Goal: Task Accomplishment & Management: Use online tool/utility

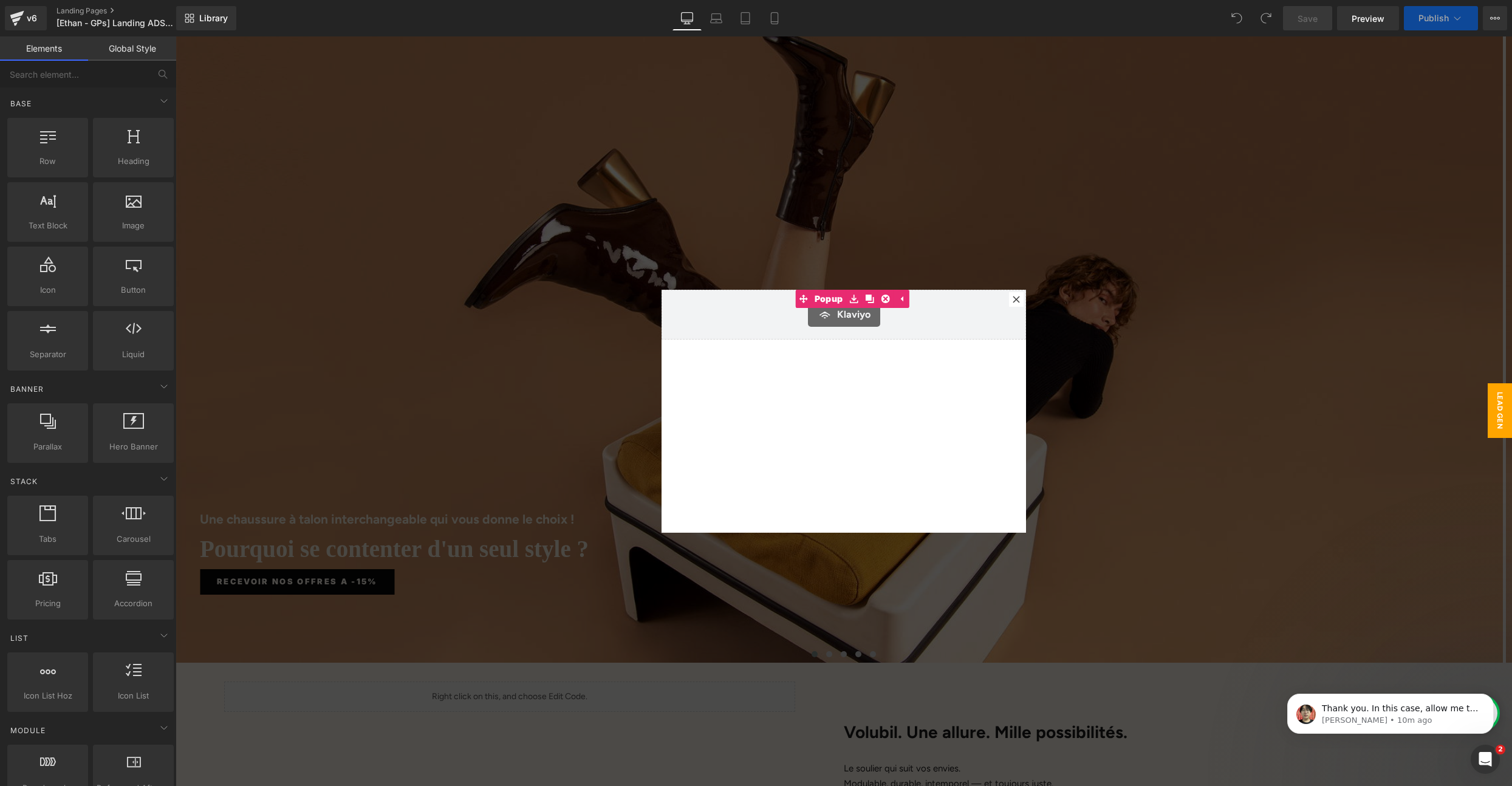
click at [1360, 123] on div at bounding box center [843, 411] width 1336 height 749
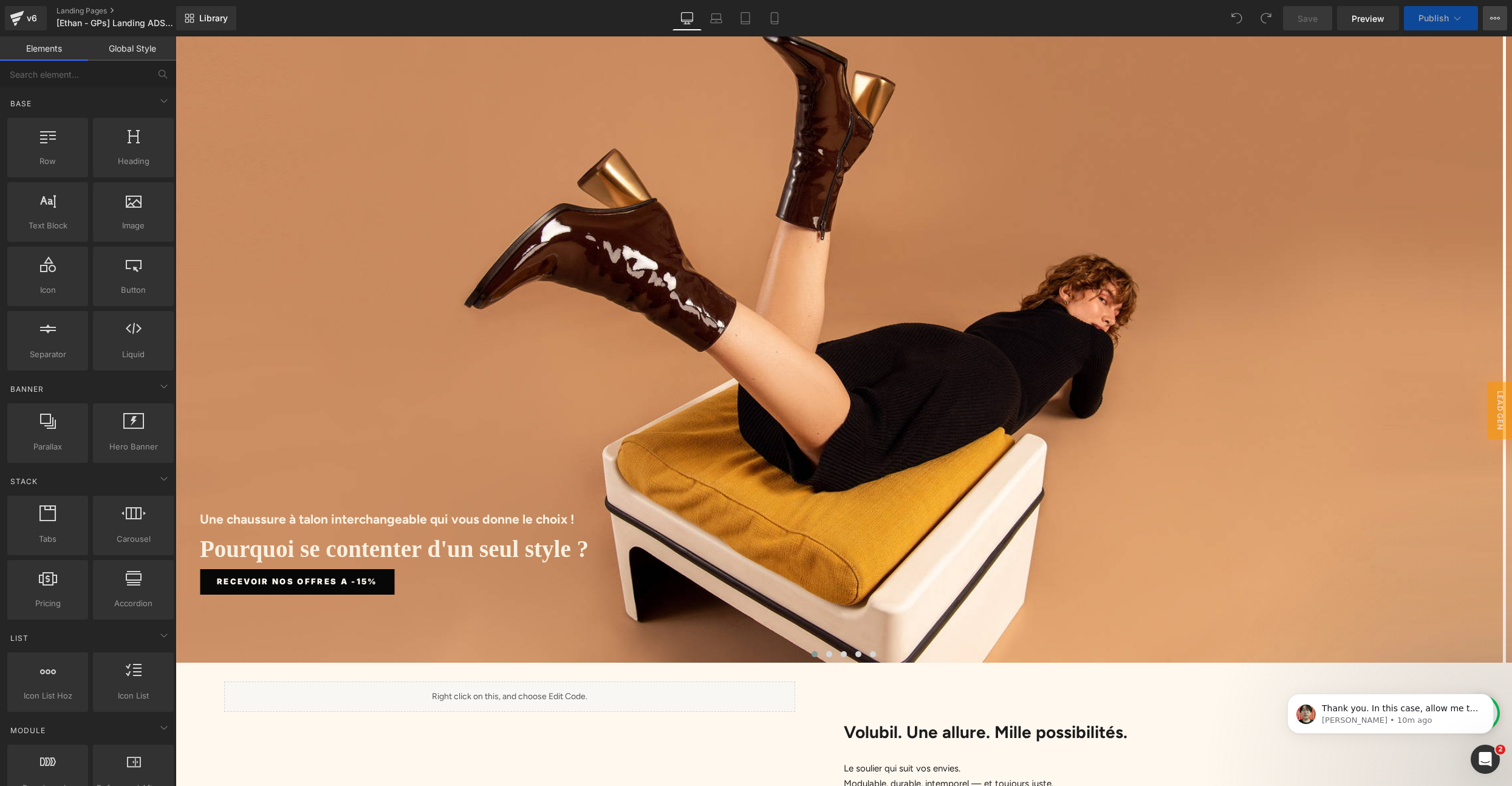
click at [1494, 22] on icon at bounding box center [1495, 18] width 10 height 10
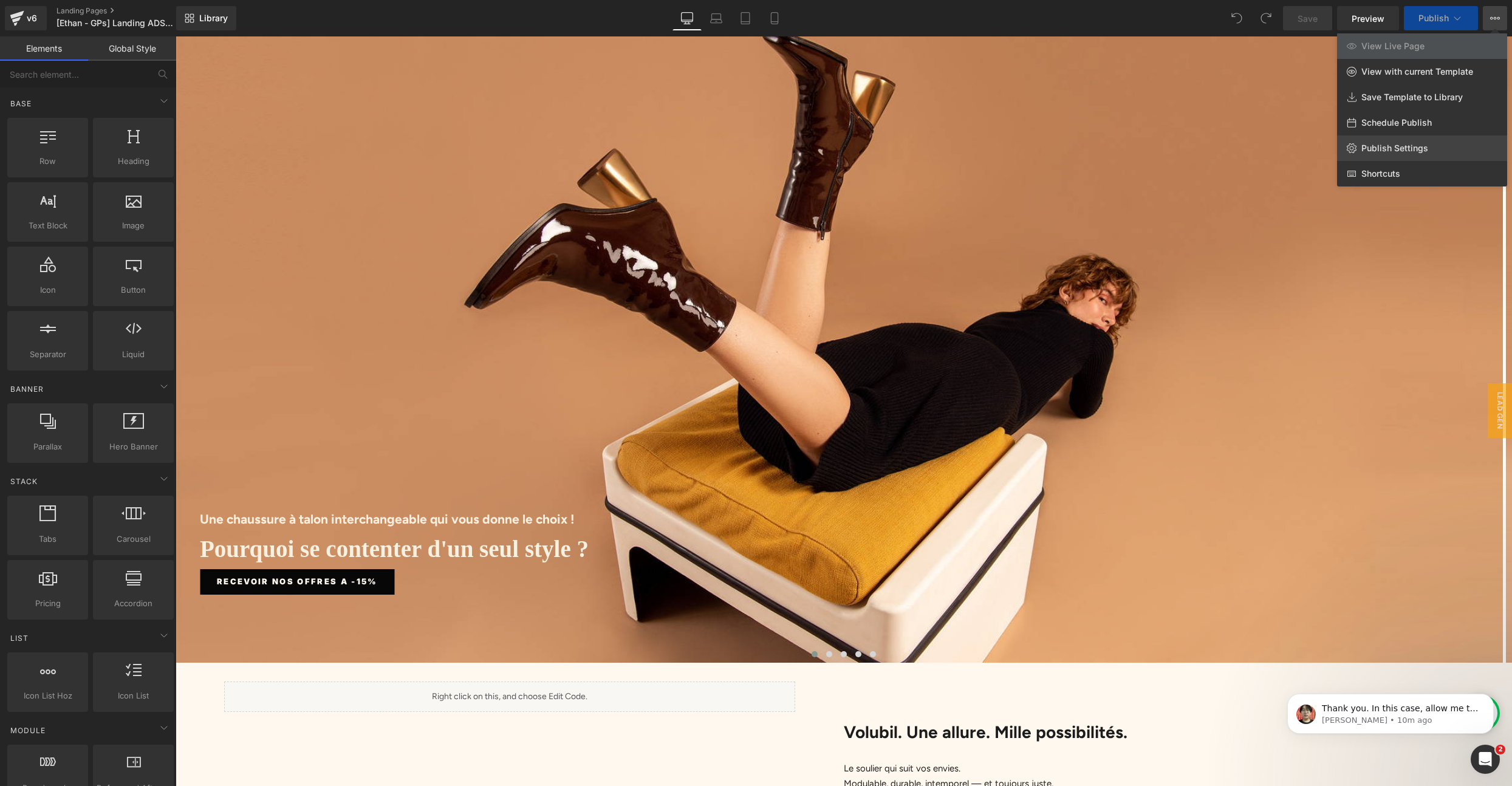
click at [1396, 142] on span "Publish Settings" at bounding box center [1395, 147] width 67 height 11
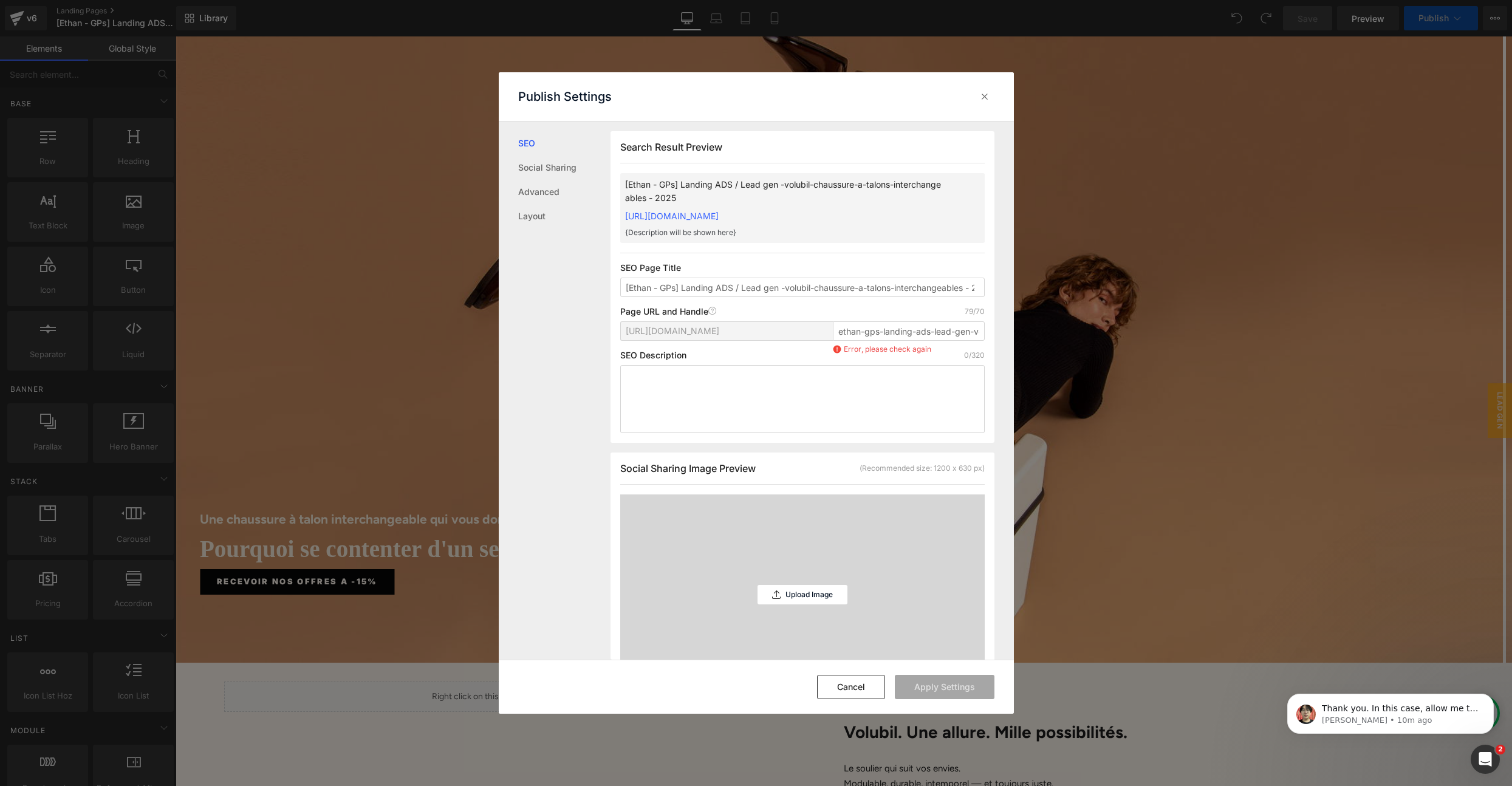
scroll to position [1, 0]
click at [891, 339] on input "ethan-gps-landing-ads-lead-gen-volubil-chaussure-a-talons-interchangeables-2025" at bounding box center [909, 330] width 152 height 19
click at [933, 349] on div "[URL][DOMAIN_NAME] ethan-gps-landing-ads-lead-gen-volubil-chaussure-a-talons-in…" at bounding box center [802, 335] width 365 height 29
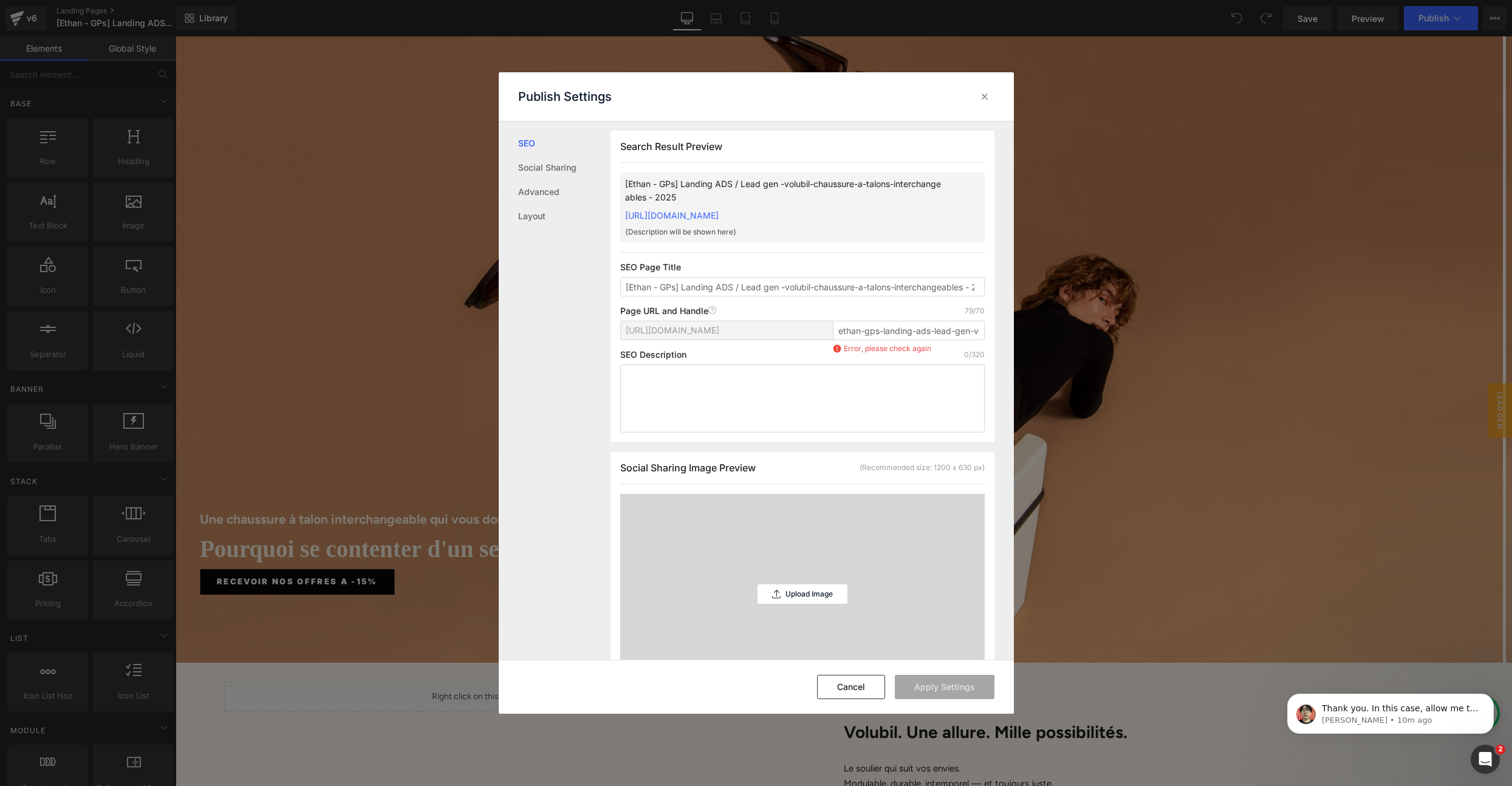
click at [861, 318] on div "Search Result Preview [Ethan - GPs] Landing ADS / Lead gen -volubil-chaussure-a…" at bounding box center [802, 287] width 384 height 312
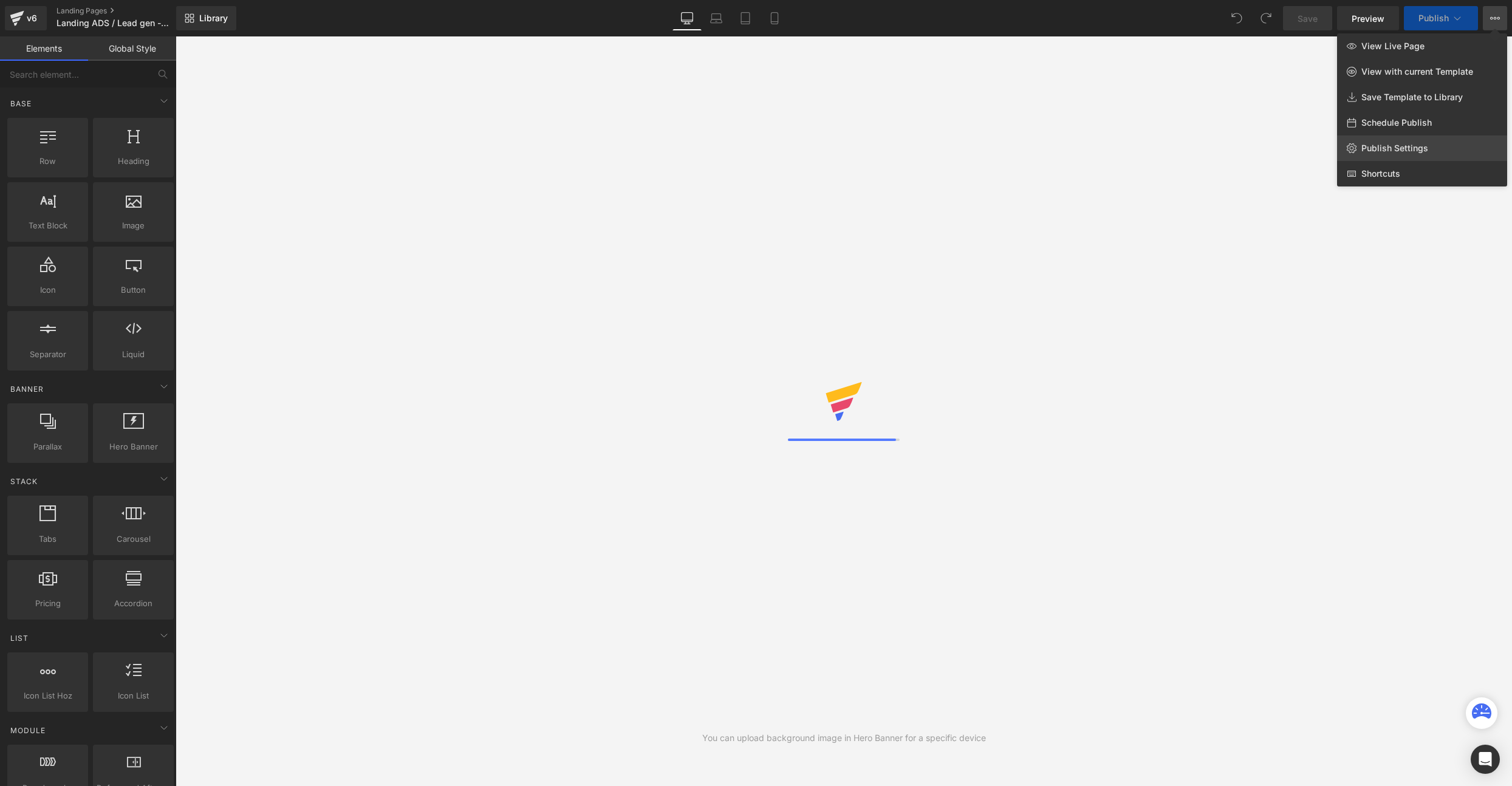
click at [1391, 147] on span "Publish Settings" at bounding box center [1395, 147] width 67 height 11
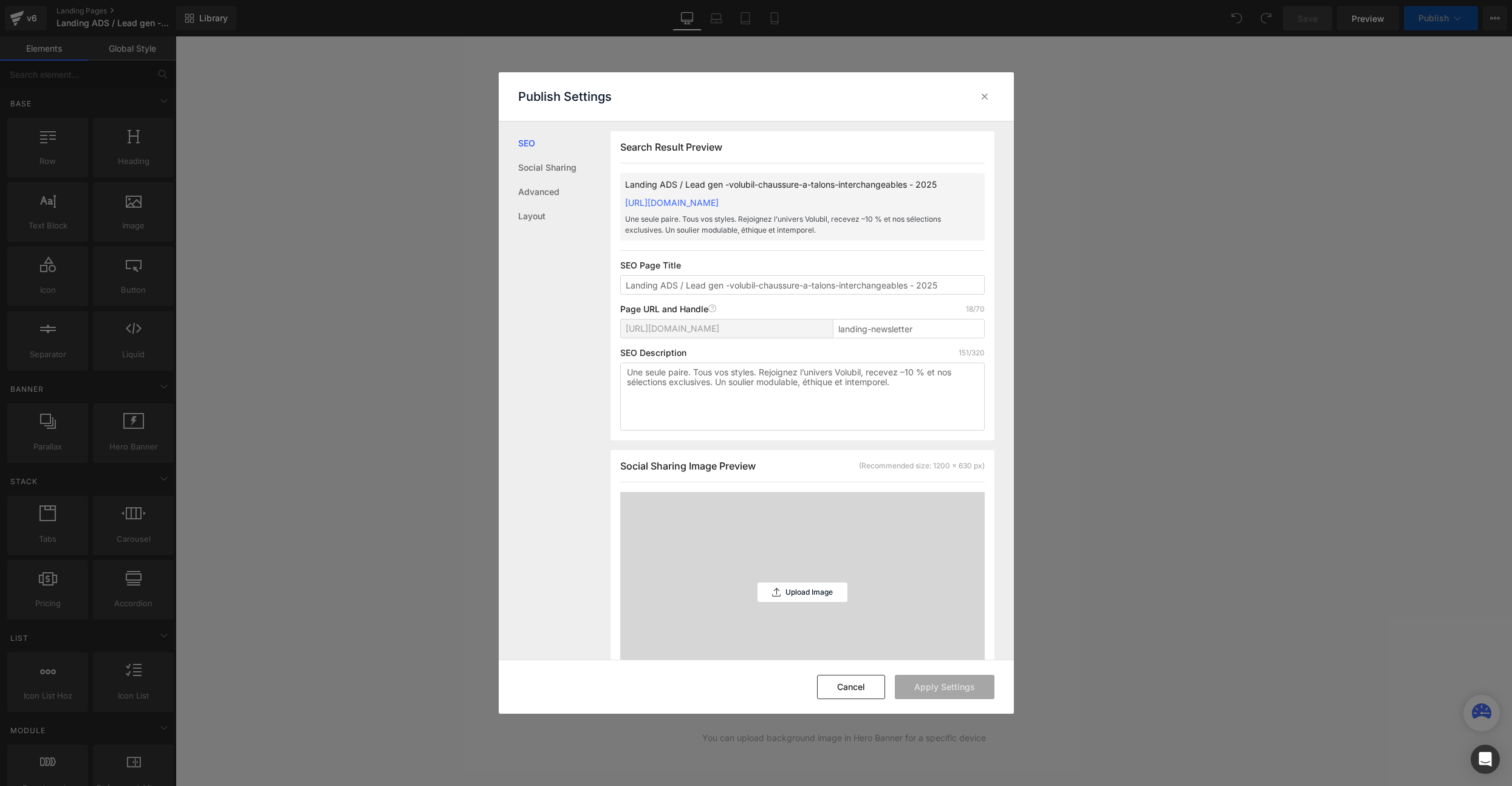
click at [1001, 410] on div "Search Result Preview Landing ADS / Lead gen -volubil-chaussure-a-talons-interc…" at bounding box center [811, 390] width 403 height 538
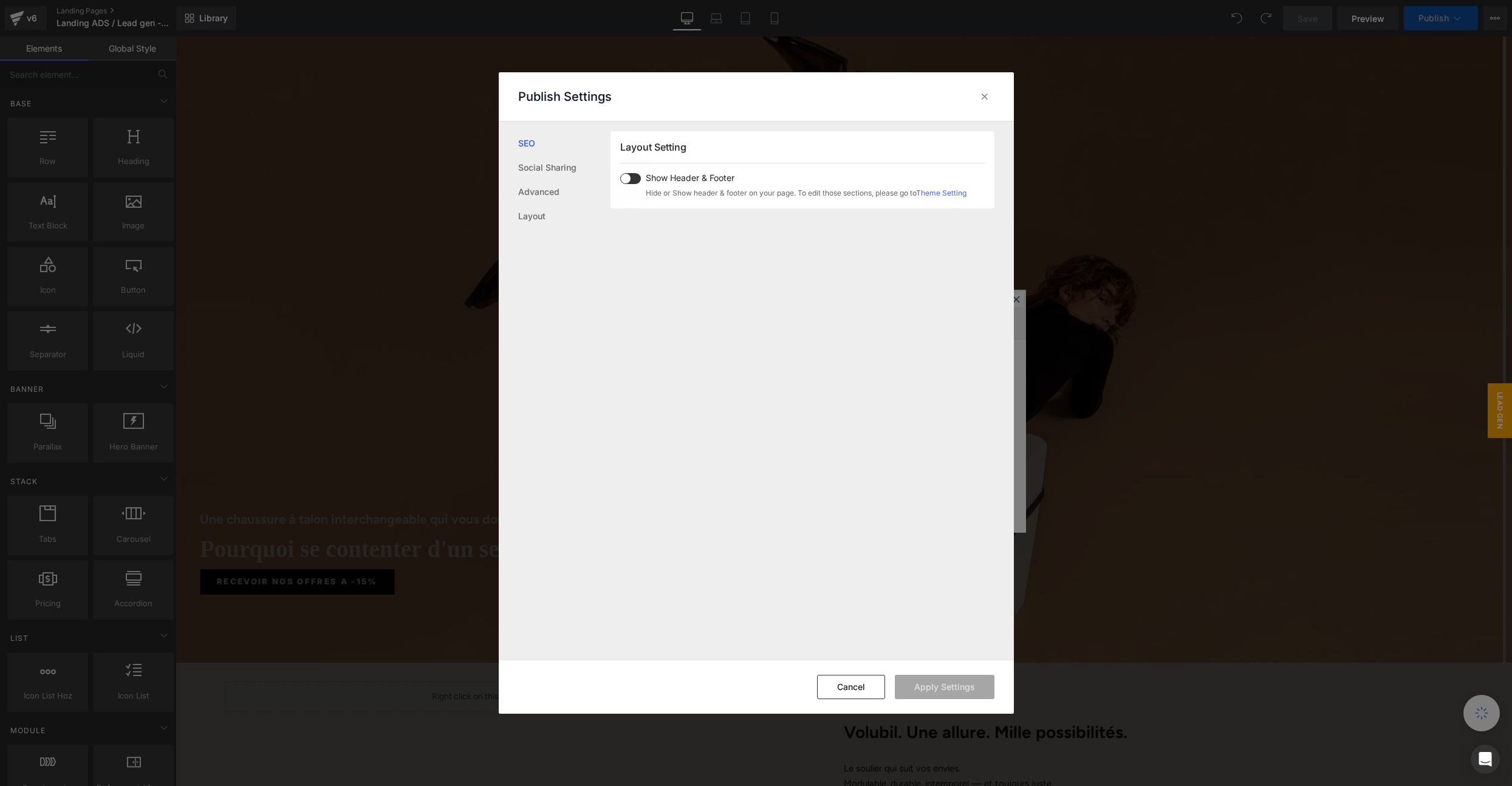
scroll to position [418, 0]
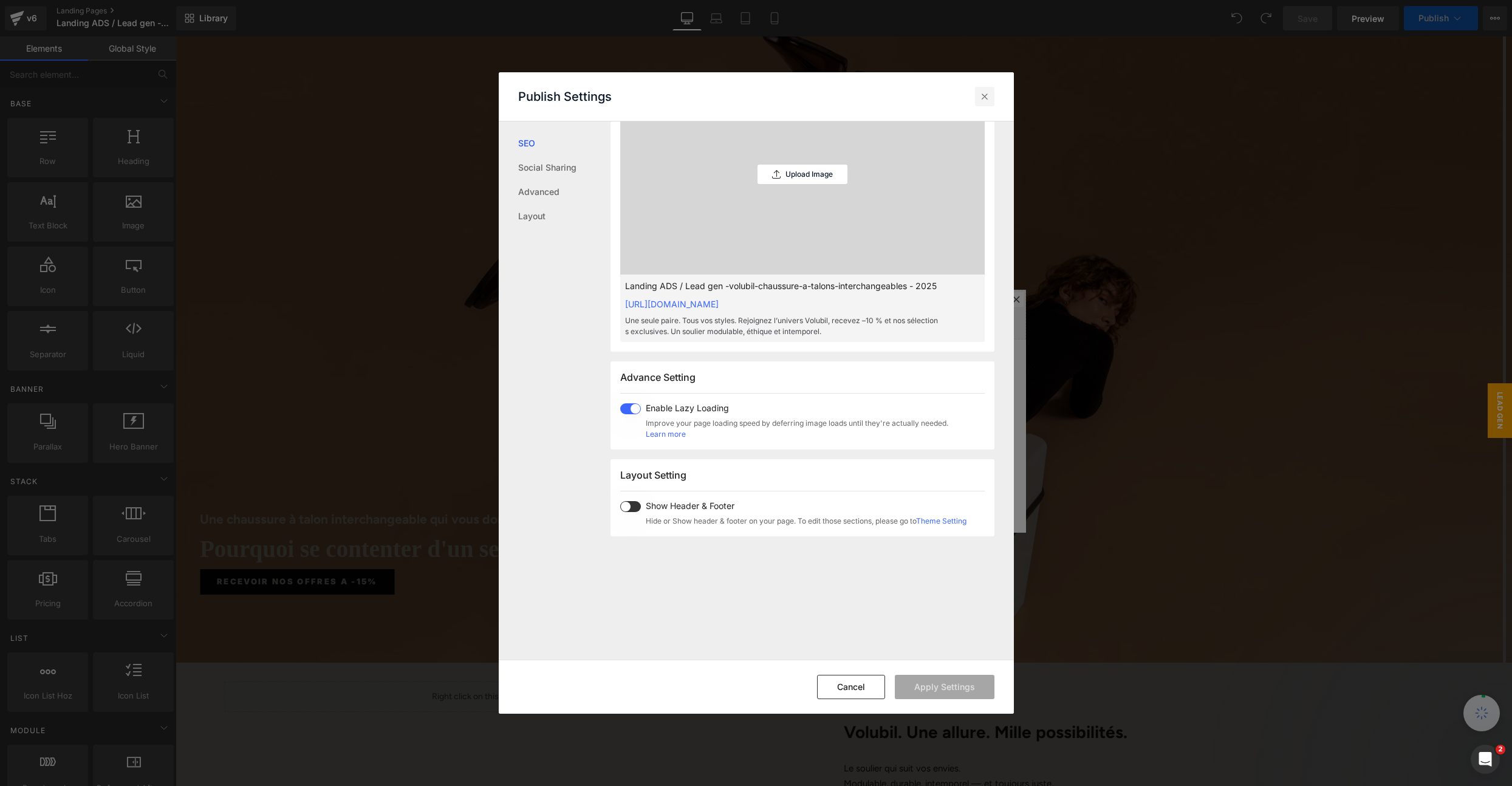
click at [986, 90] on icon at bounding box center [984, 96] width 12 height 12
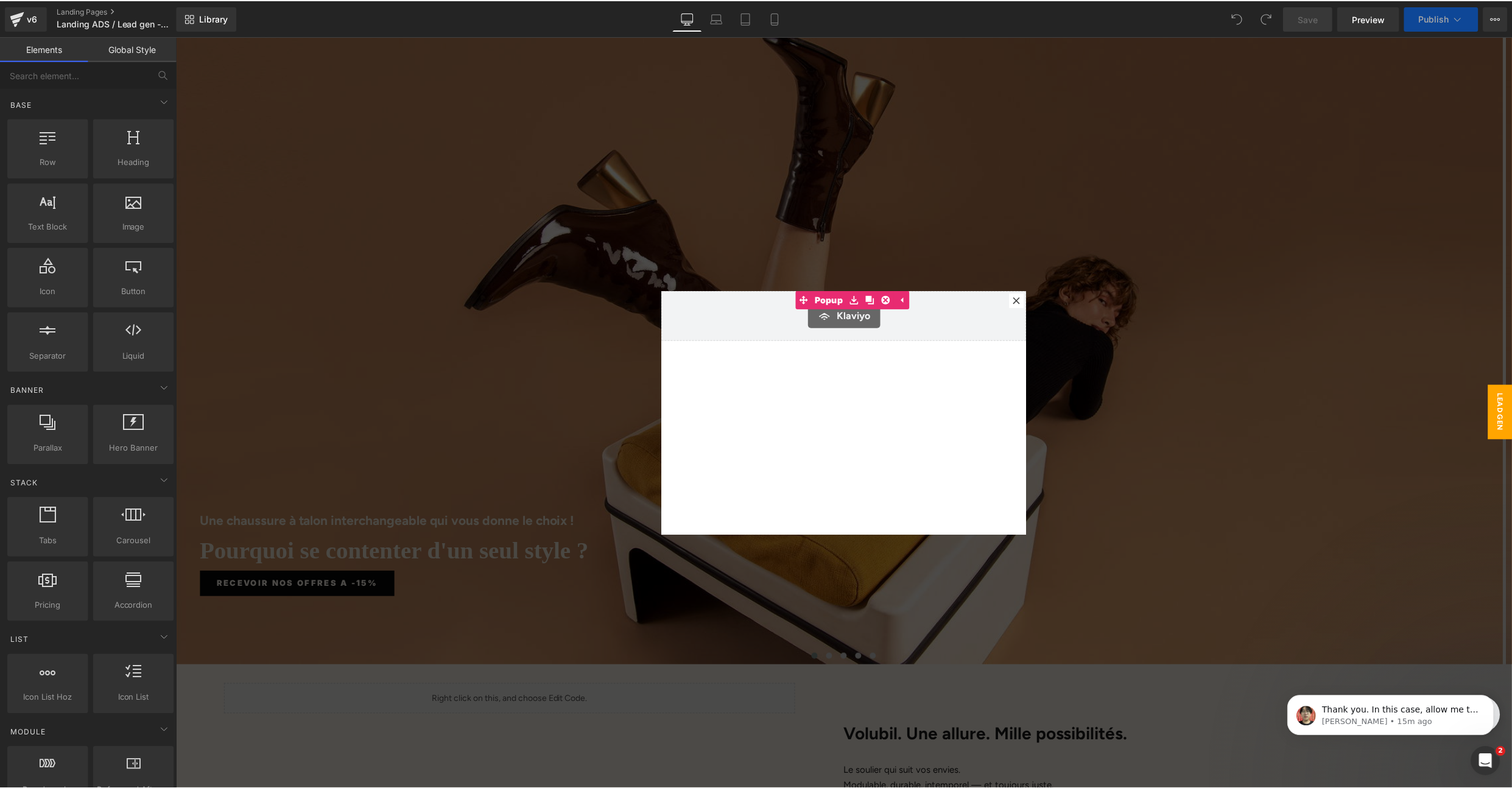
scroll to position [0, 0]
